Goal: Communication & Community: Participate in discussion

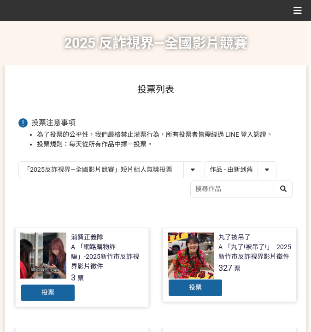
select select "13146"
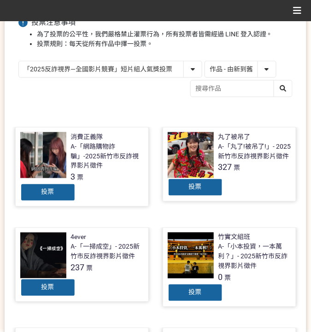
scroll to position [104, 0]
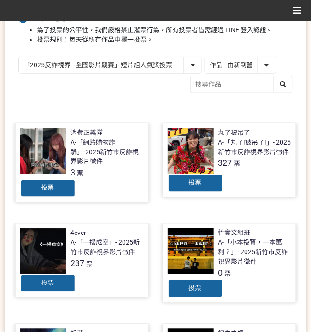
click at [260, 62] on select "作品 - 由新到舊 作品 - 由舊到新 票數 - 由多到少 票數 - 由少到多" at bounding box center [240, 65] width 71 height 16
select select "vote"
click at [205, 57] on select "作品 - 由新到舊 作品 - 由舊到新 票數 - 由多到少 票數 - 由少到多" at bounding box center [240, 65] width 71 height 16
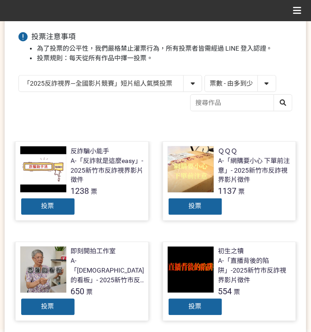
scroll to position [92, 0]
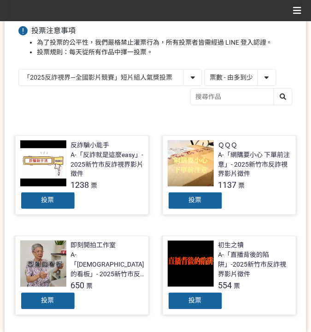
click at [52, 200] on span "投票" at bounding box center [47, 200] width 13 height 7
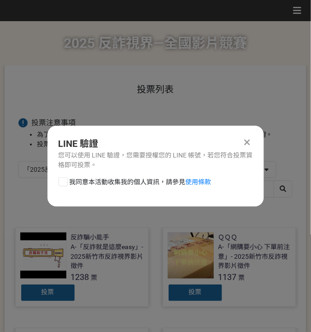
scroll to position [0, 0]
click at [119, 181] on span "我同意本活動收集我的個人資訊，請參見 使用條款" at bounding box center [141, 182] width 142 height 10
click at [65, 181] on input "我同意本活動收集我的個人資訊，請參見 使用條款" at bounding box center [62, 182] width 6 height 6
checkbox input "false"
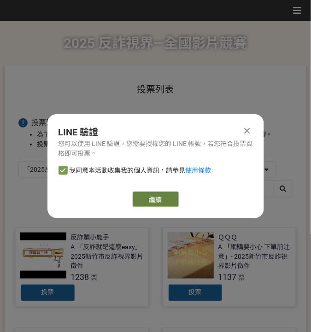
click at [164, 197] on link "繼續" at bounding box center [156, 199] width 46 height 16
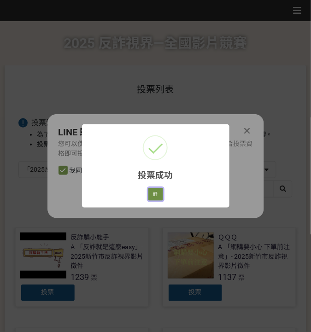
click at [158, 192] on button "好" at bounding box center [155, 194] width 15 height 13
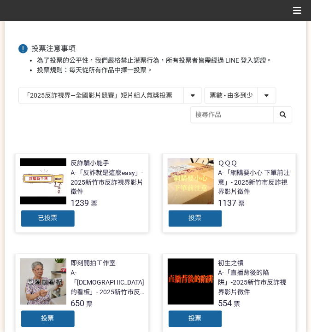
scroll to position [83, 0]
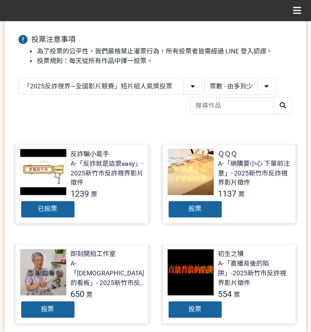
click at [126, 92] on select "「2025反詐視界—全國影片競賽」短影音組人氣獎投票 「2025反詐視界—全國影片競賽」短片組人氣獎投票" at bounding box center [110, 86] width 183 height 16
select select "13147"
click at [19, 78] on select "「2025反詐視界—全國影片競賽」短影音組人氣獎投票 「2025反詐視界—全國影片競賽」短片組人氣獎投票" at bounding box center [110, 86] width 183 height 16
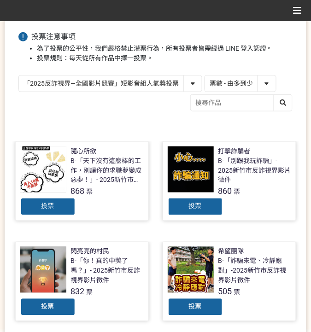
scroll to position [92, 0]
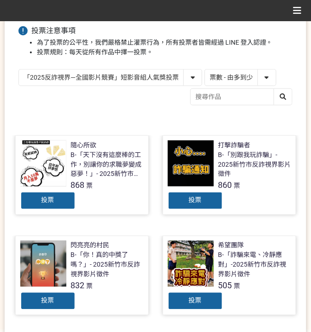
click at [191, 199] on span "投票" at bounding box center [195, 200] width 13 height 7
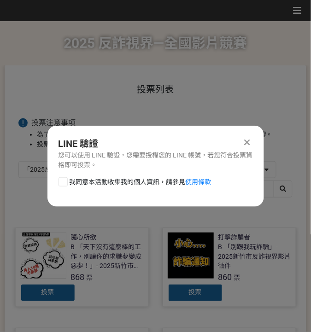
click at [146, 182] on span "我同意本活動收集我的個人資訊，請參見 使用條款" at bounding box center [141, 182] width 142 height 10
click at [65, 182] on input "我同意本活動收集我的個人資訊，請參見 使用條款" at bounding box center [62, 182] width 6 height 6
checkbox input "false"
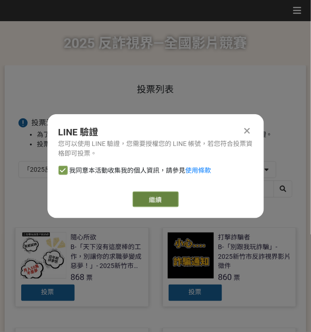
click at [161, 201] on link "繼續" at bounding box center [156, 199] width 46 height 16
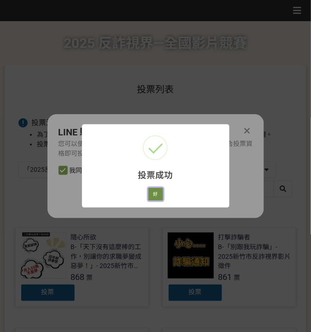
click at [157, 197] on button "好" at bounding box center [155, 194] width 15 height 13
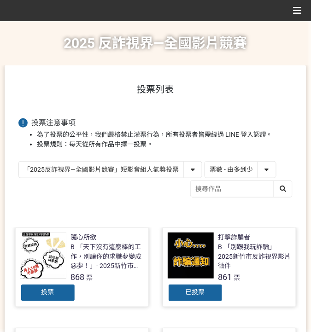
scroll to position [83, 0]
